Goal: Information Seeking & Learning: Learn about a topic

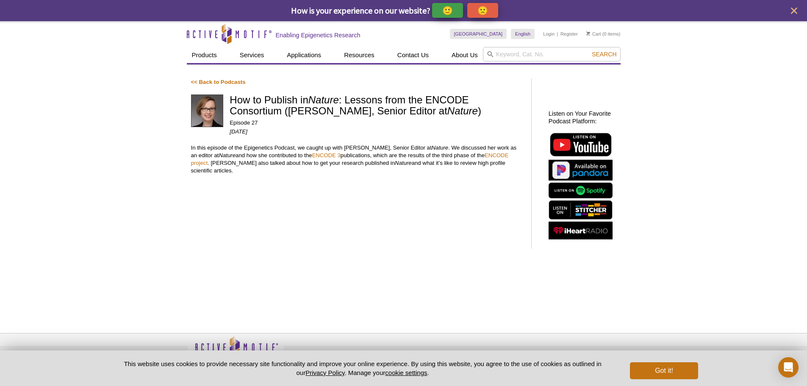
click at [434, 102] on h1 "How to Publish in Nature : Lessons from the ENCODE Consortium (Michelle Trenkma…" at bounding box center [376, 106] width 293 height 23
drag, startPoint x: 328, startPoint y: 109, endPoint x: 391, endPoint y: 109, distance: 62.7
click at [391, 109] on h1 "How to Publish in Nature : Lessons from the ENCODE Consortium (Michelle Trenkma…" at bounding box center [376, 106] width 293 height 23
click at [392, 109] on h1 "How to Publish in Nature : Lessons from the ENCODE Consortium (Michelle Trenkma…" at bounding box center [376, 106] width 293 height 23
click at [674, 373] on button "Got it!" at bounding box center [664, 370] width 68 height 17
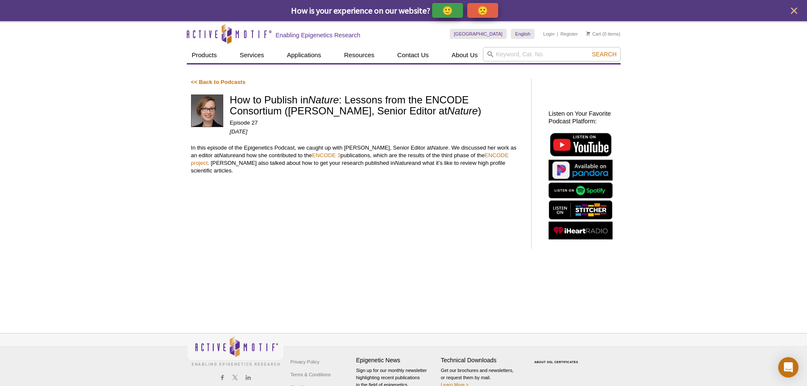
click at [660, 252] on div "Active Motif Logo Enabling Epigenetics Research 0 Search Skip to content Active…" at bounding box center [403, 214] width 807 height 386
click at [791, 13] on icon "close" at bounding box center [794, 11] width 11 height 11
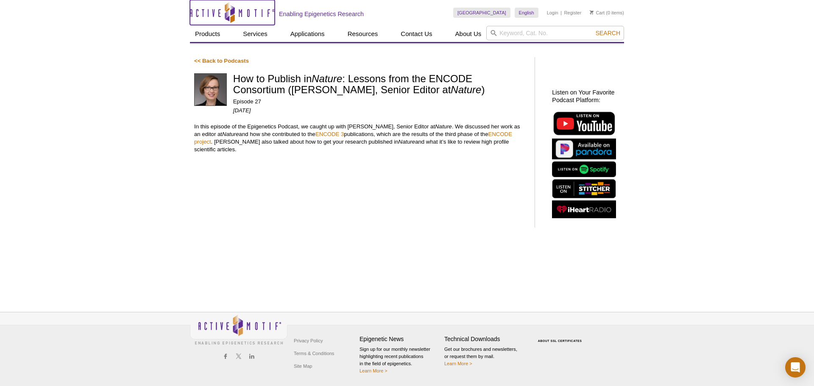
click at [231, 14] on icon at bounding box center [232, 12] width 4 height 8
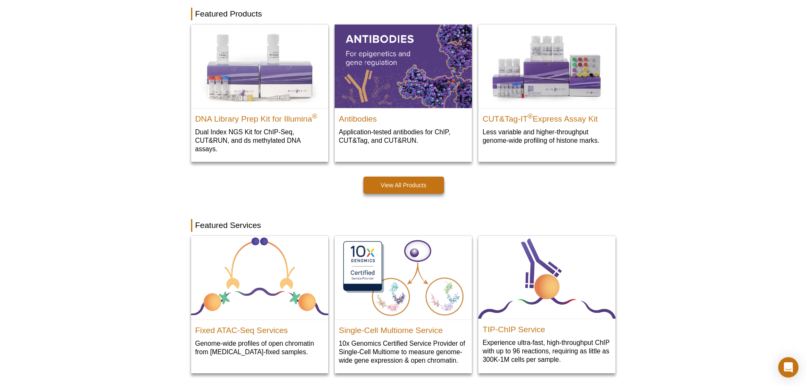
scroll to position [326, 0]
